Goal: Task Accomplishment & Management: Manage account settings

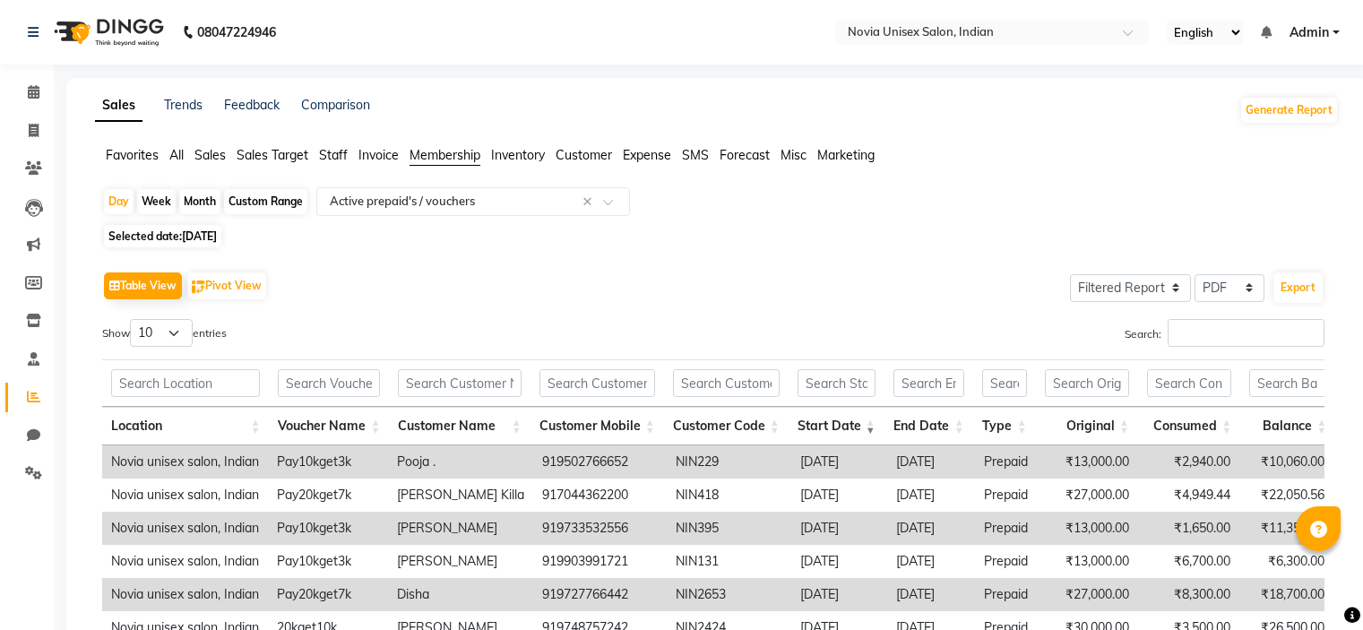
select select "filtered_report"
select select "pdf"
click at [1302, 28] on span "Admin" at bounding box center [1308, 32] width 39 height 19
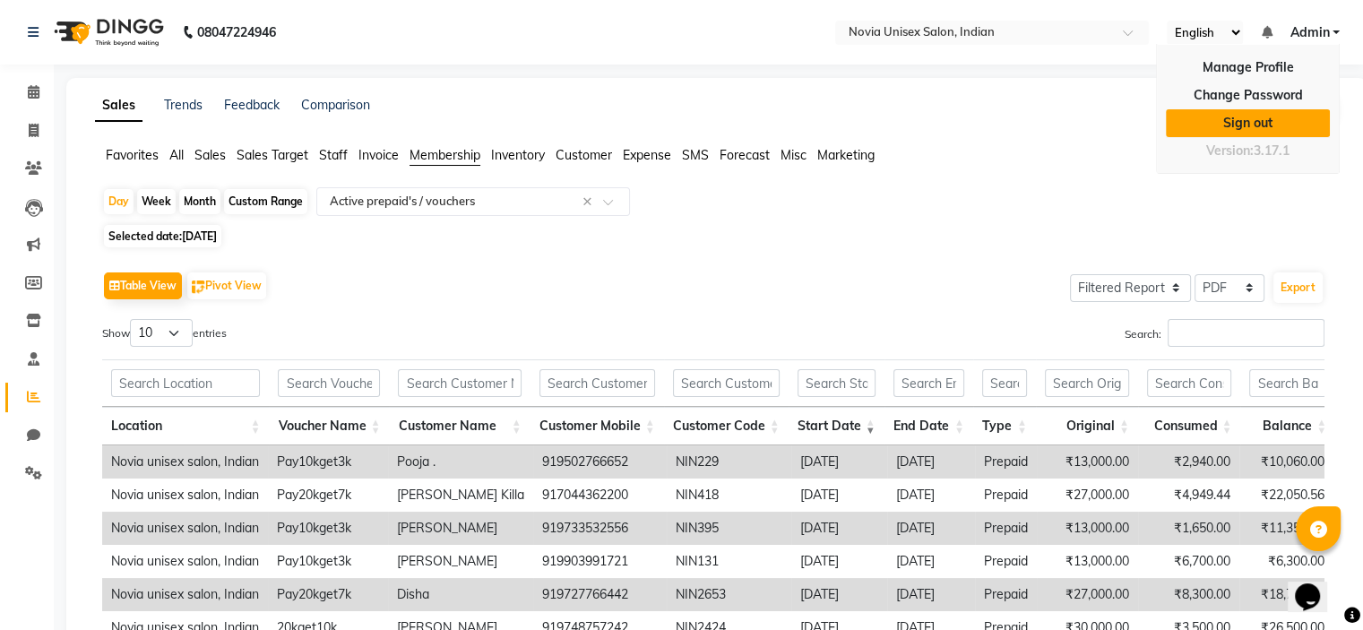
click at [1286, 127] on link "Sign out" at bounding box center [1248, 123] width 164 height 28
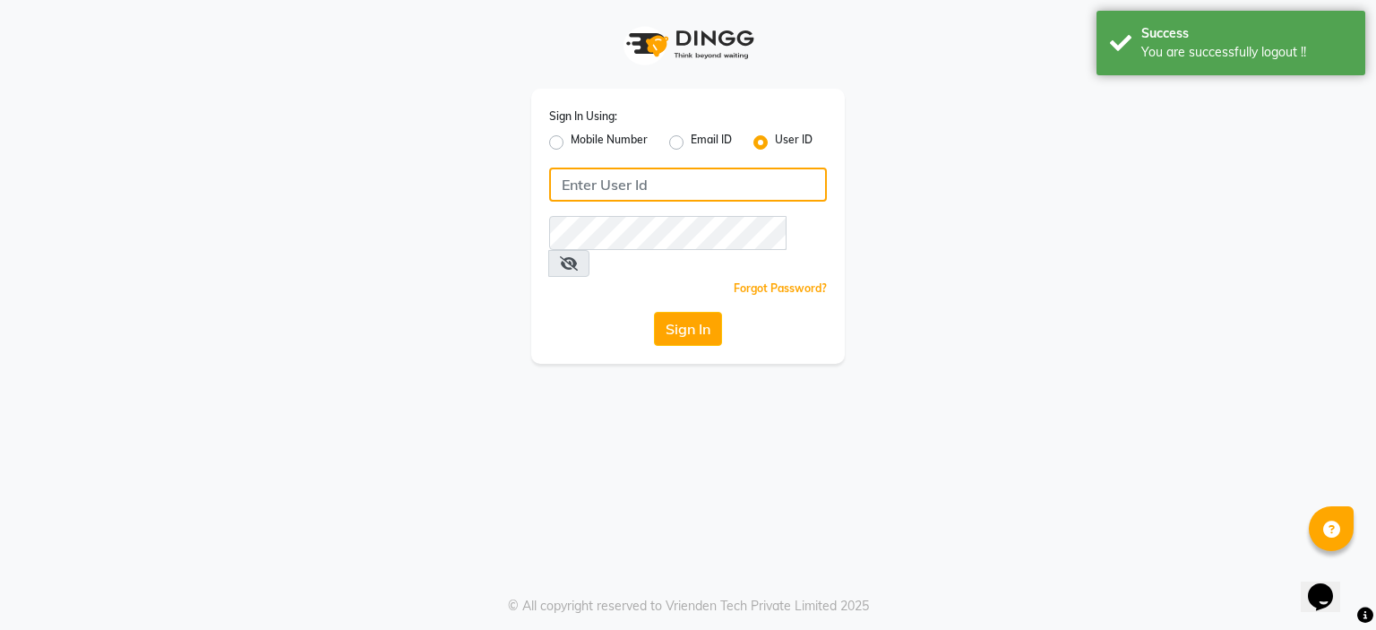
type input "8275302900"
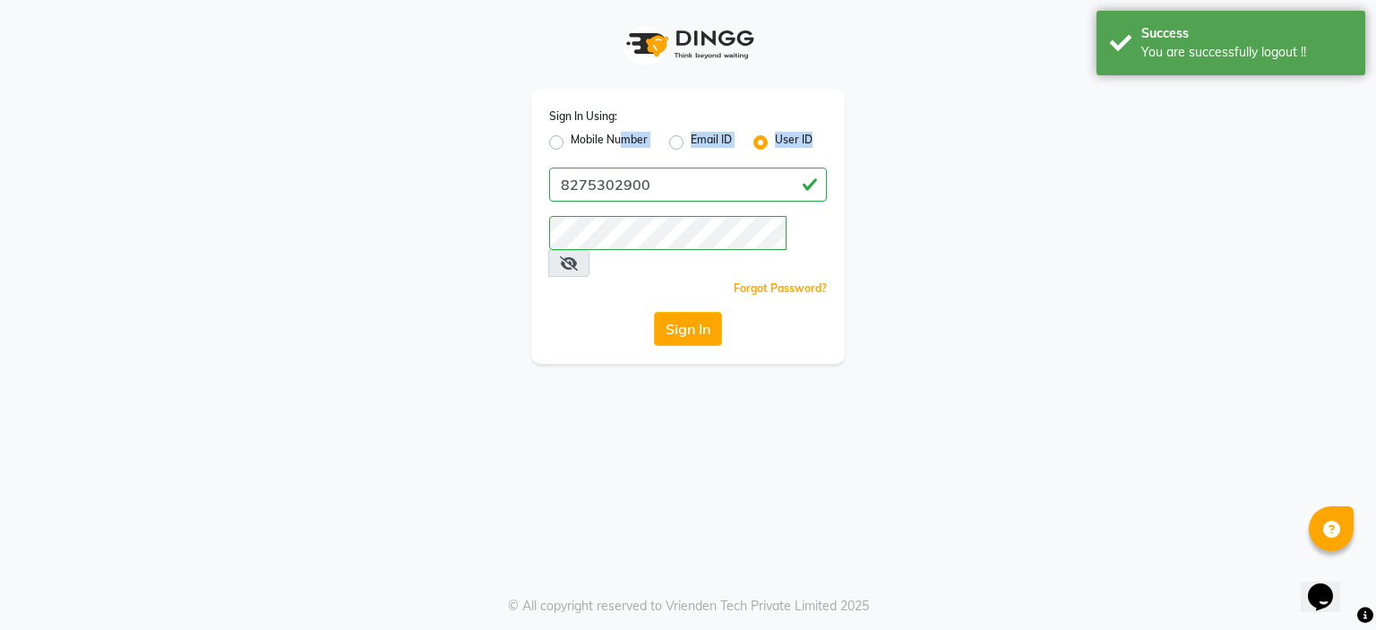
drag, startPoint x: 623, startPoint y: 142, endPoint x: 663, endPoint y: 194, distance: 65.8
click at [663, 194] on div "Sign In Using: Mobile Number Email ID User ID 8275302900 Remember me Forgot Pas…" at bounding box center [688, 226] width 314 height 275
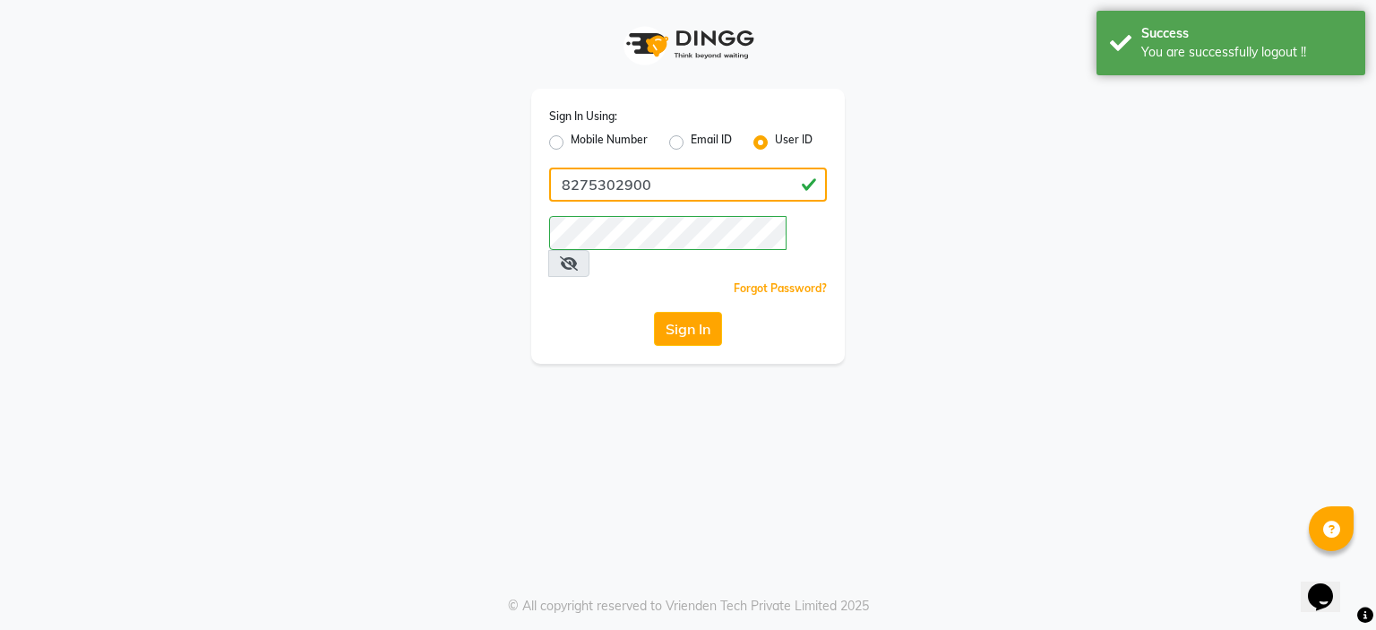
click at [663, 194] on input "8275302900" at bounding box center [688, 185] width 278 height 34
click at [603, 138] on label "Mobile Number" at bounding box center [609, 143] width 77 height 22
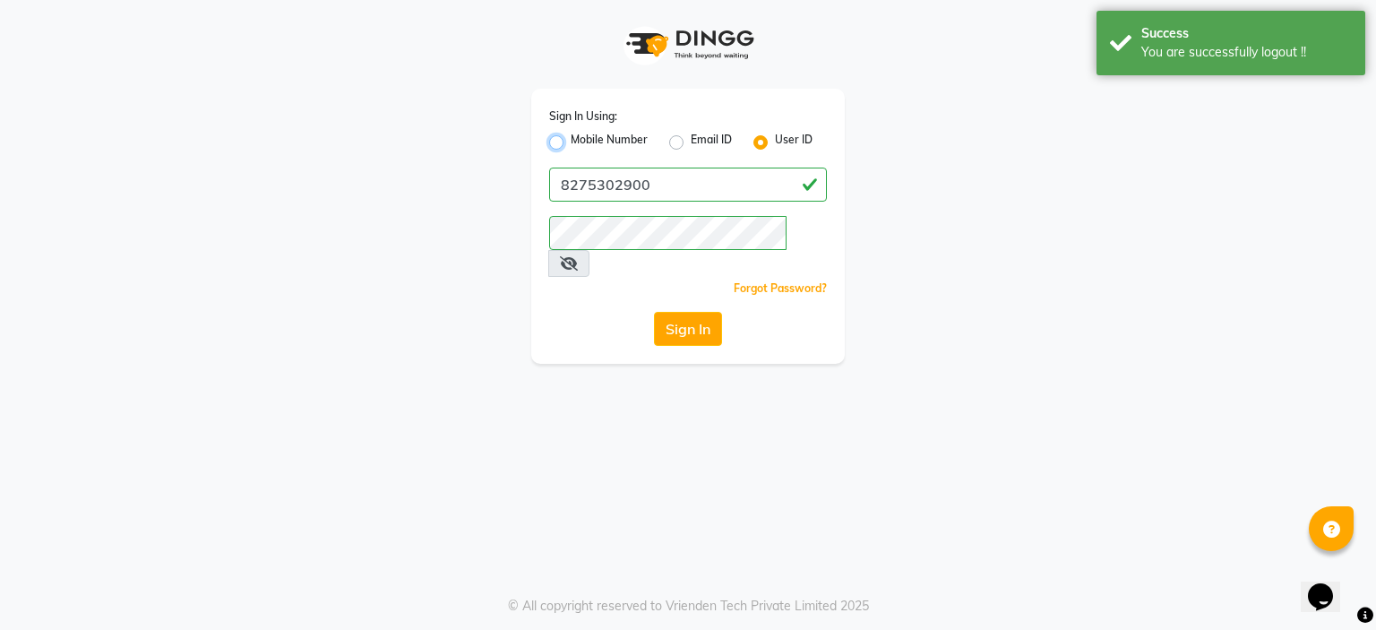
click at [582, 138] on input "Mobile Number" at bounding box center [577, 138] width 12 height 12
radio input "true"
radio input "false"
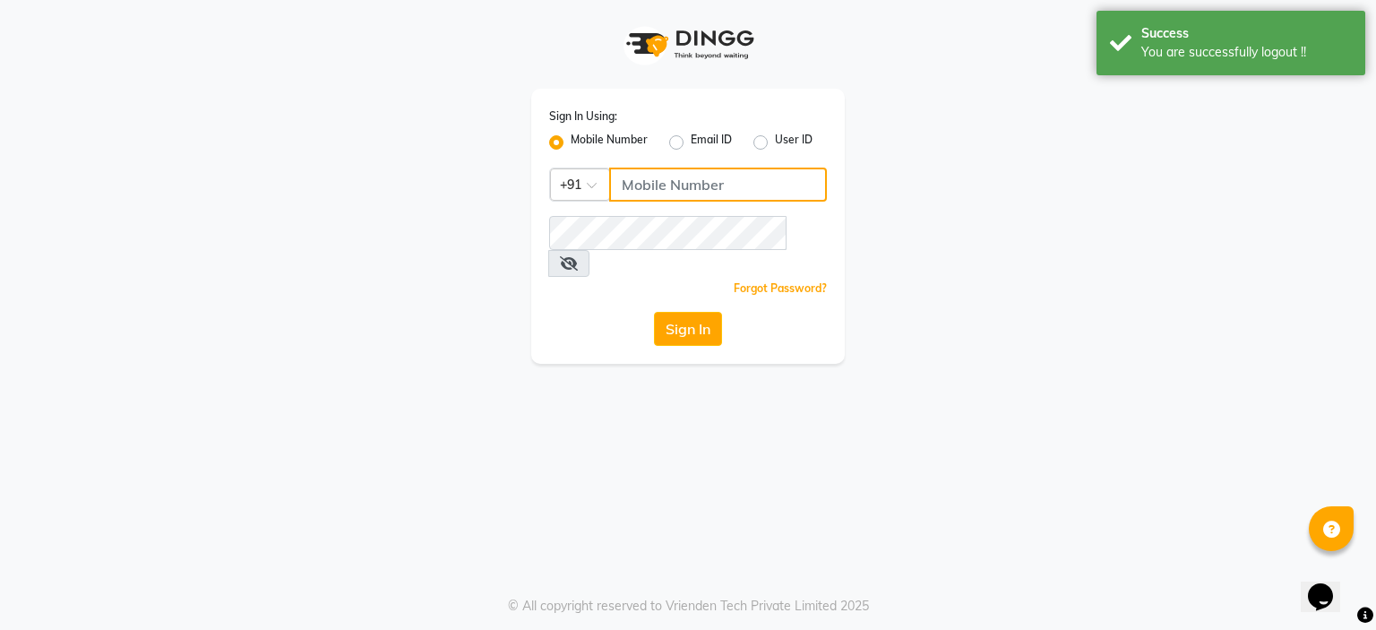
click at [665, 185] on input "Username" at bounding box center [718, 185] width 218 height 34
type input "9191910000"
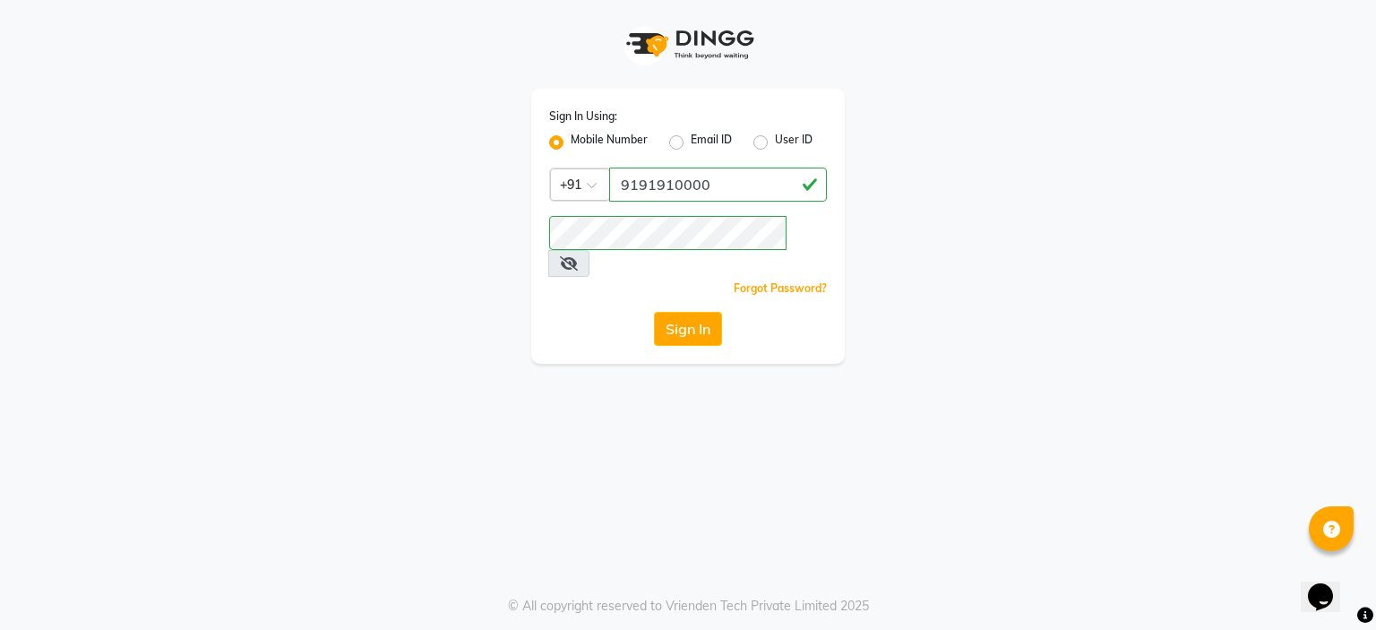
click at [609, 312] on div "Sign In" at bounding box center [688, 329] width 278 height 34
click at [682, 312] on button "Sign In" at bounding box center [688, 329] width 68 height 34
